Goal: Communication & Community: Answer question/provide support

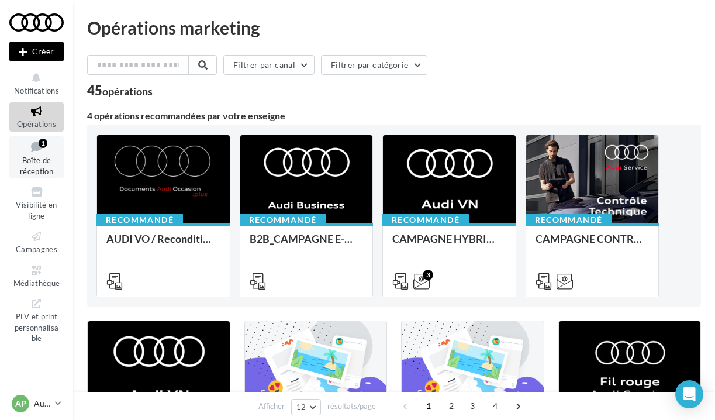
click at [33, 153] on link "Boîte de réception 1" at bounding box center [36, 157] width 54 height 43
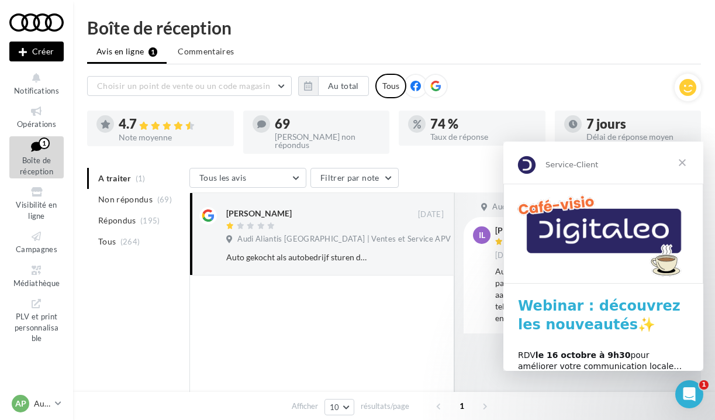
click at [681, 160] on span "Fermer" at bounding box center [682, 162] width 42 height 42
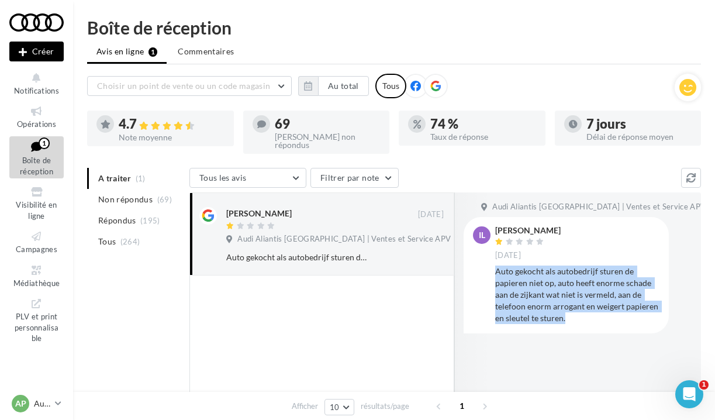
drag, startPoint x: 495, startPoint y: 262, endPoint x: 568, endPoint y: 310, distance: 87.9
click at [568, 310] on div "Il Ismaël Kaplan 14 oct. Auto gekocht als autobedrijf sturen de papieren niet o…" at bounding box center [566, 275] width 186 height 98
copy div "Auto gekocht als autobedrijf sturen de papieren niet op, auto heeft enorme scha…"
click at [528, 299] on div "Auto gekocht als autobedrijf sturen de papieren niet op, auto heeft enorme scha…" at bounding box center [577, 294] width 164 height 58
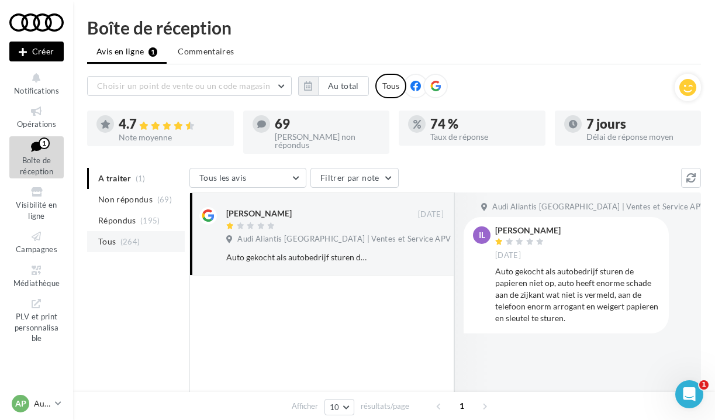
click at [106, 239] on span "Tous" at bounding box center [107, 242] width 18 height 12
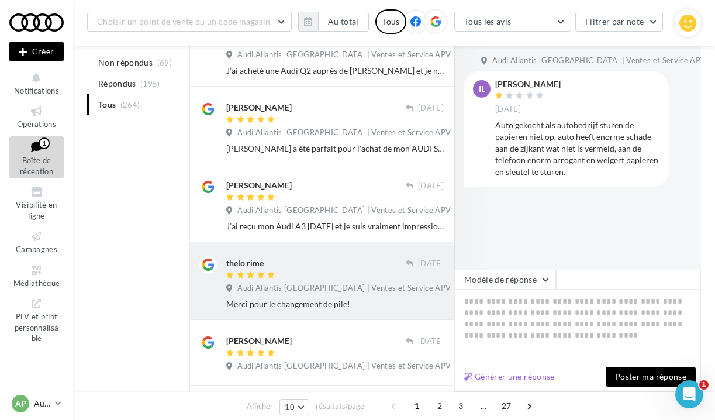
scroll to position [327, 0]
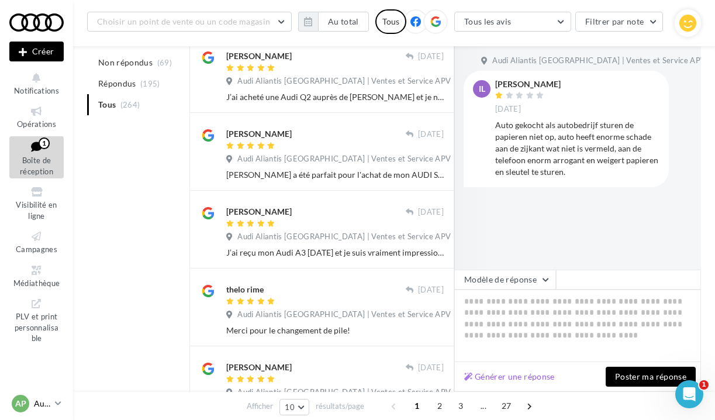
click at [57, 400] on icon at bounding box center [58, 403] width 6 height 10
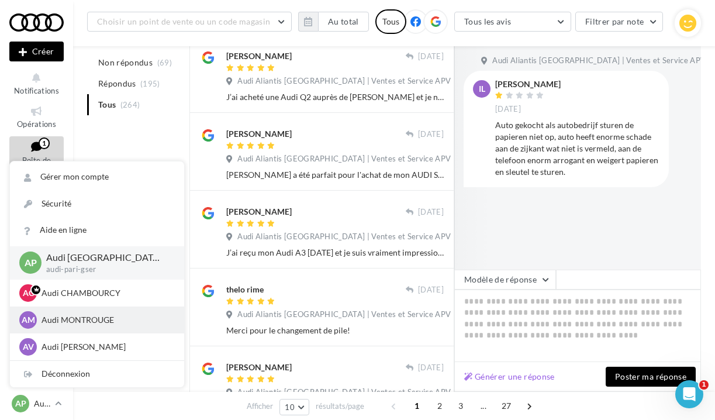
click at [68, 319] on p "Audi MONTROUGE" at bounding box center [106, 320] width 129 height 12
